Goal: Find specific page/section: Find specific page/section

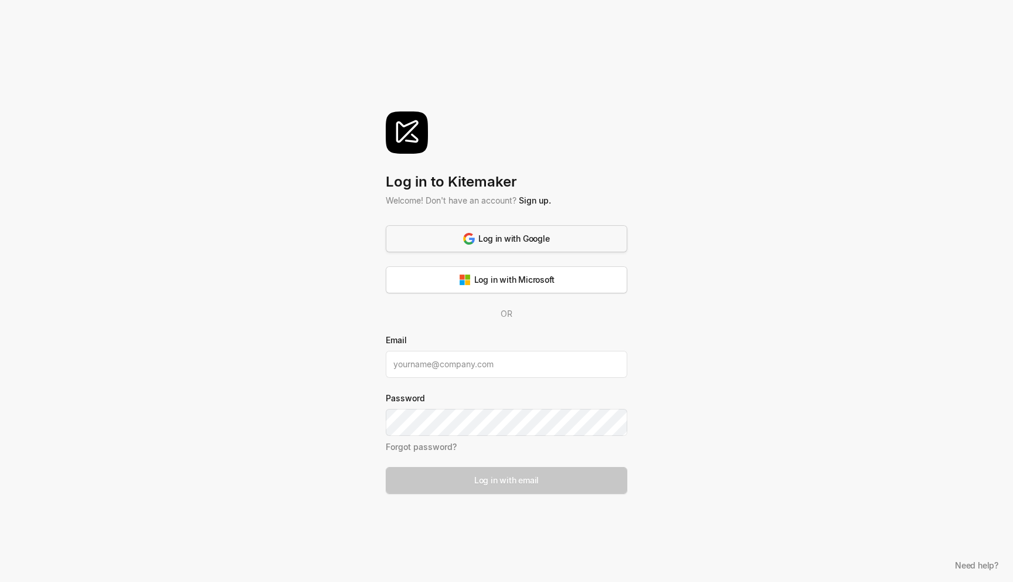
click at [533, 249] on button "Log in with Google" at bounding box center [507, 238] width 242 height 27
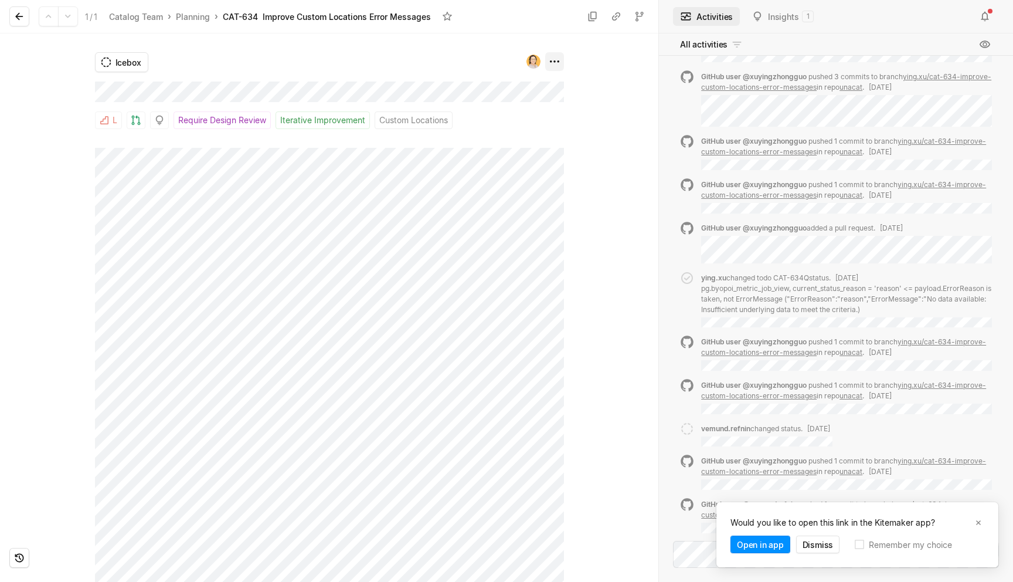
click at [556, 66] on html "Unacast Search / Updates 1 g then u My work = Feedback g then f Roadmaps g then…" at bounding box center [506, 291] width 1013 height 582
click at [139, 188] on html "Unacast Search / Updates 1 g then u My work = Feedback g then f Roadmaps g then…" at bounding box center [506, 291] width 1013 height 582
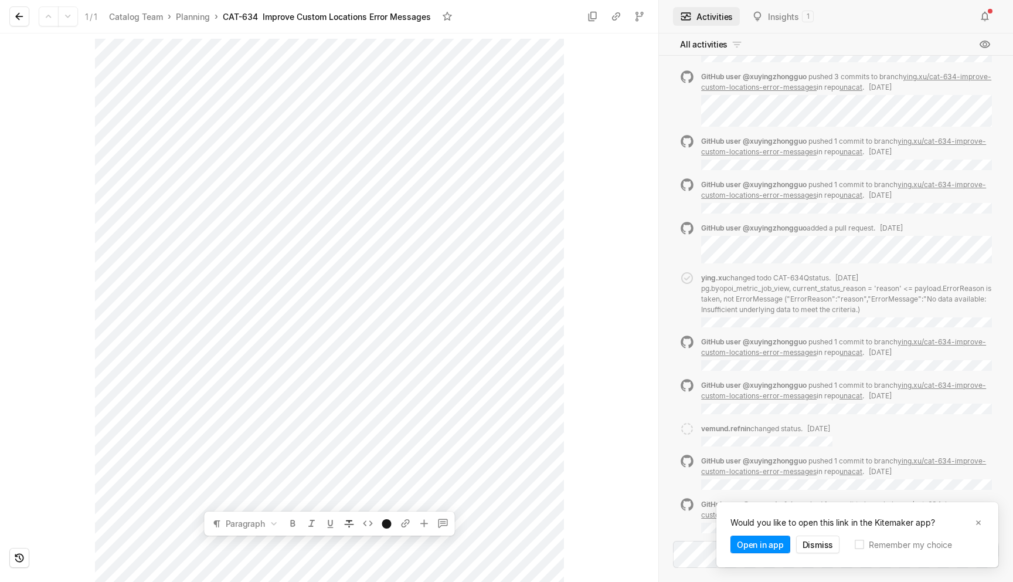
scroll to position [142, 0]
click at [572, 209] on div at bounding box center [611, 166] width 95 height 548
